Goal: Transaction & Acquisition: Book appointment/travel/reservation

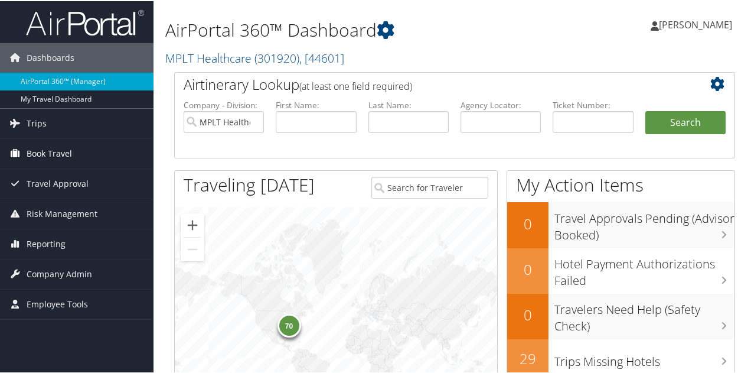
click at [44, 158] on span "Book Travel" at bounding box center [49, 153] width 45 height 30
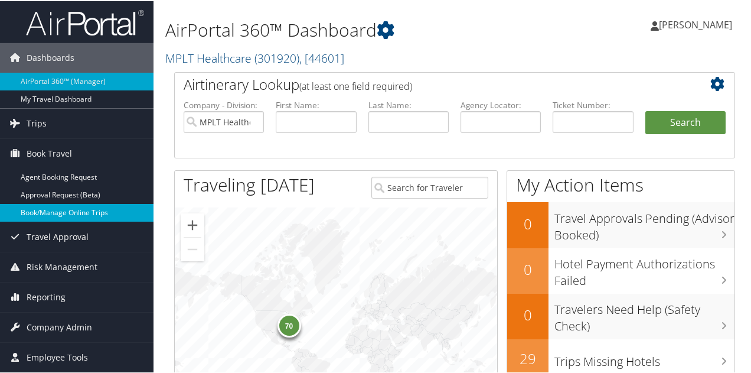
click at [95, 211] on link "Book/Manage Online Trips" at bounding box center [76, 211] width 153 height 18
